Goal: Task Accomplishment & Management: Use online tool/utility

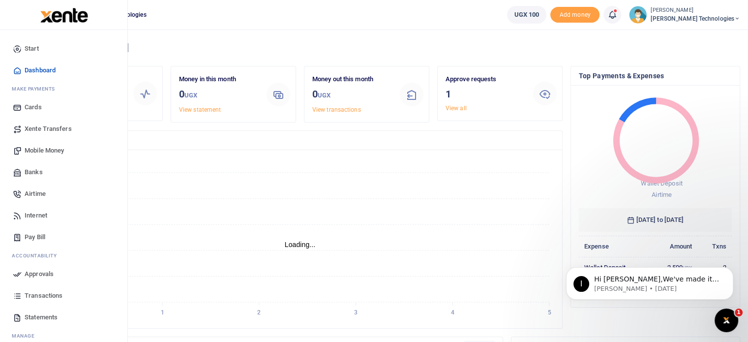
click at [33, 171] on span "Banks" at bounding box center [34, 172] width 18 height 10
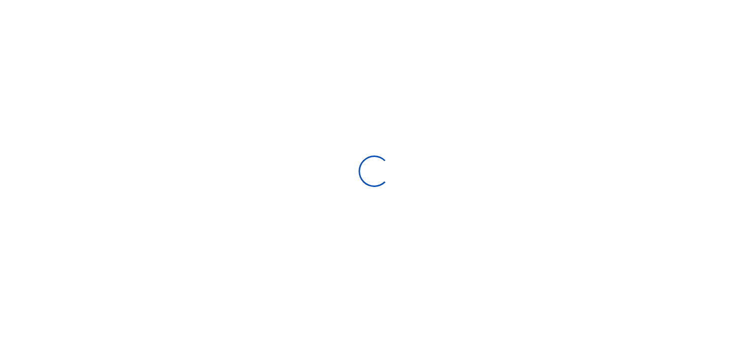
select select
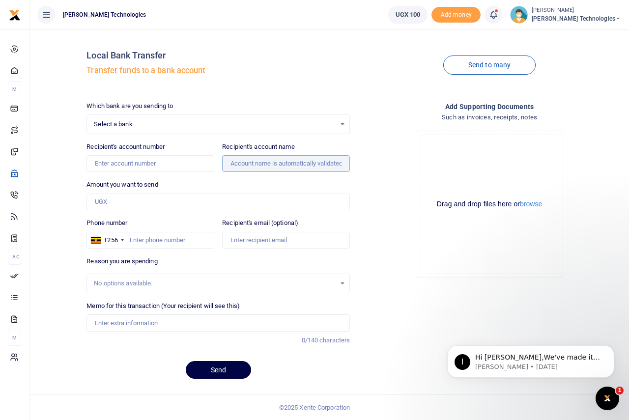
drag, startPoint x: 343, startPoint y: 165, endPoint x: 223, endPoint y: 165, distance: 120.5
click at [223, 165] on input "Recipient's account name" at bounding box center [286, 163] width 128 height 17
drag, startPoint x: 223, startPoint y: 165, endPoint x: 284, endPoint y: 165, distance: 61.5
click at [284, 165] on input "Recipient's account name" at bounding box center [286, 163] width 128 height 17
drag, startPoint x: 232, startPoint y: 163, endPoint x: 311, endPoint y: 169, distance: 79.4
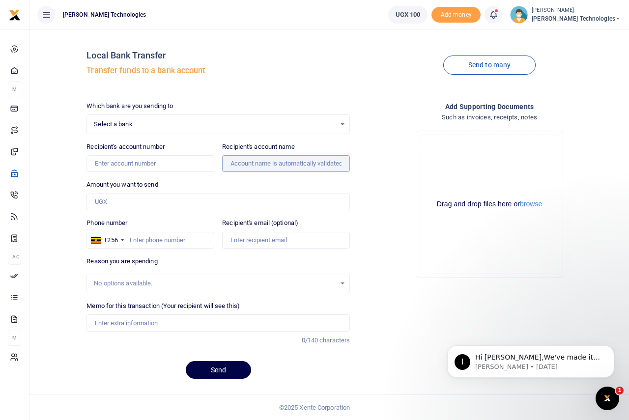
click at [311, 169] on input "Recipient's account name" at bounding box center [286, 163] width 128 height 17
